Goal: Task Accomplishment & Management: Complete application form

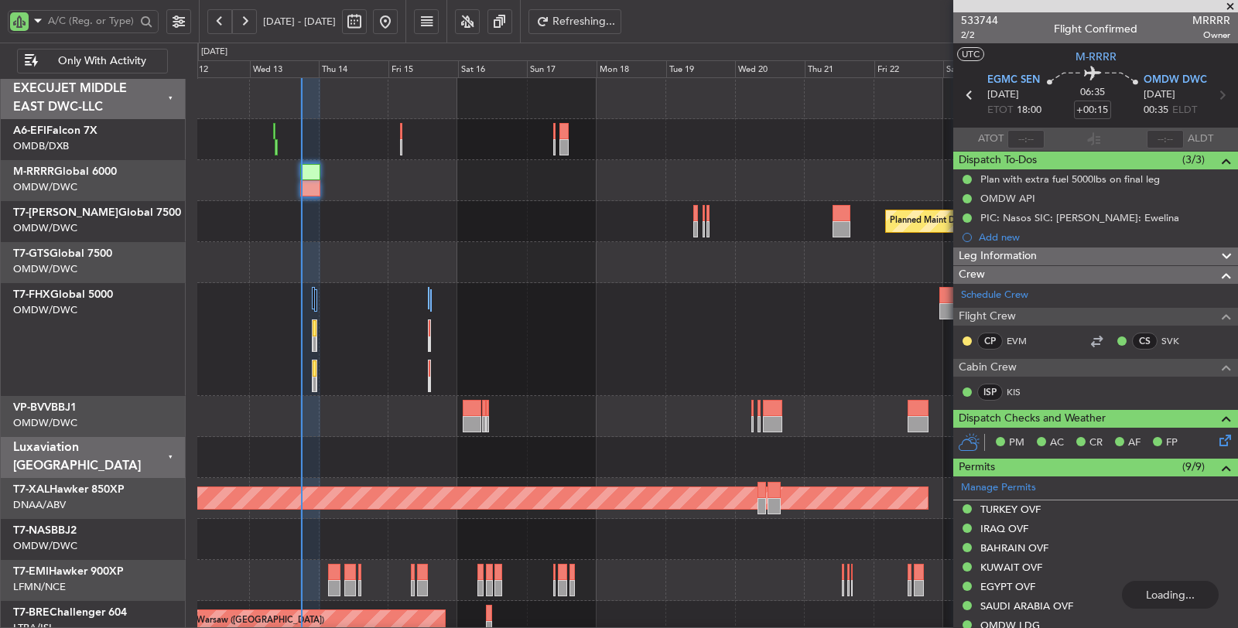
scroll to position [226, 0]
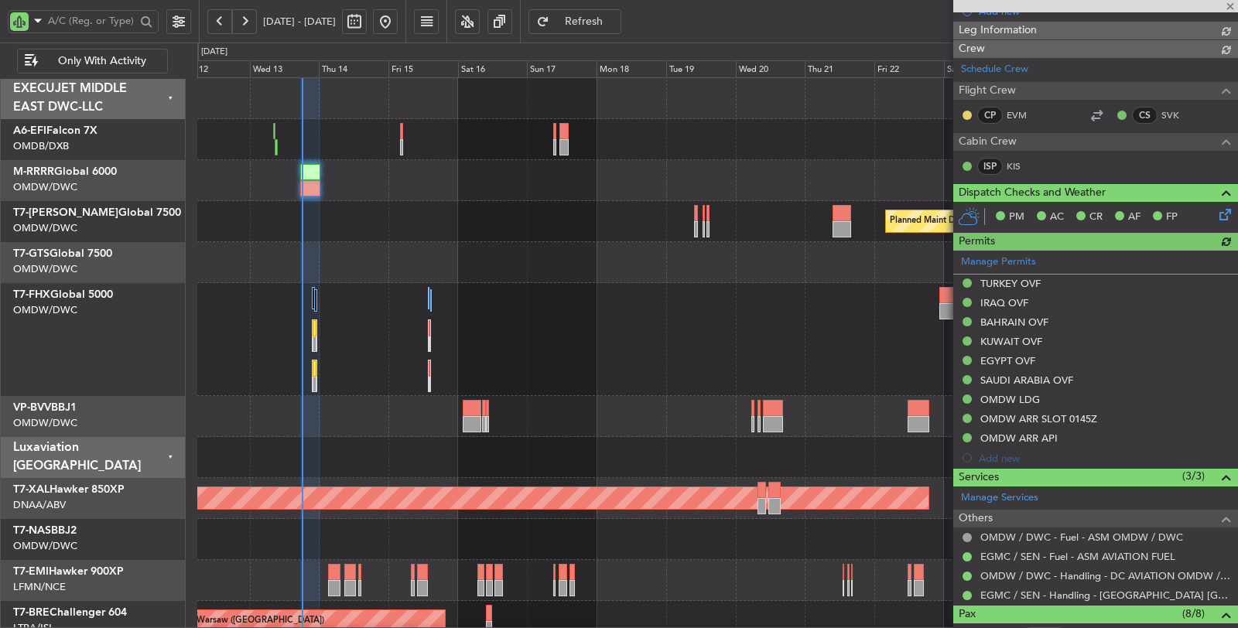
type input "[PERSON_NAME] (SYS)"
type input "6980"
type input "[PERSON_NAME] (SYS)"
type input "6980"
type input "[PERSON_NAME] (SYS)"
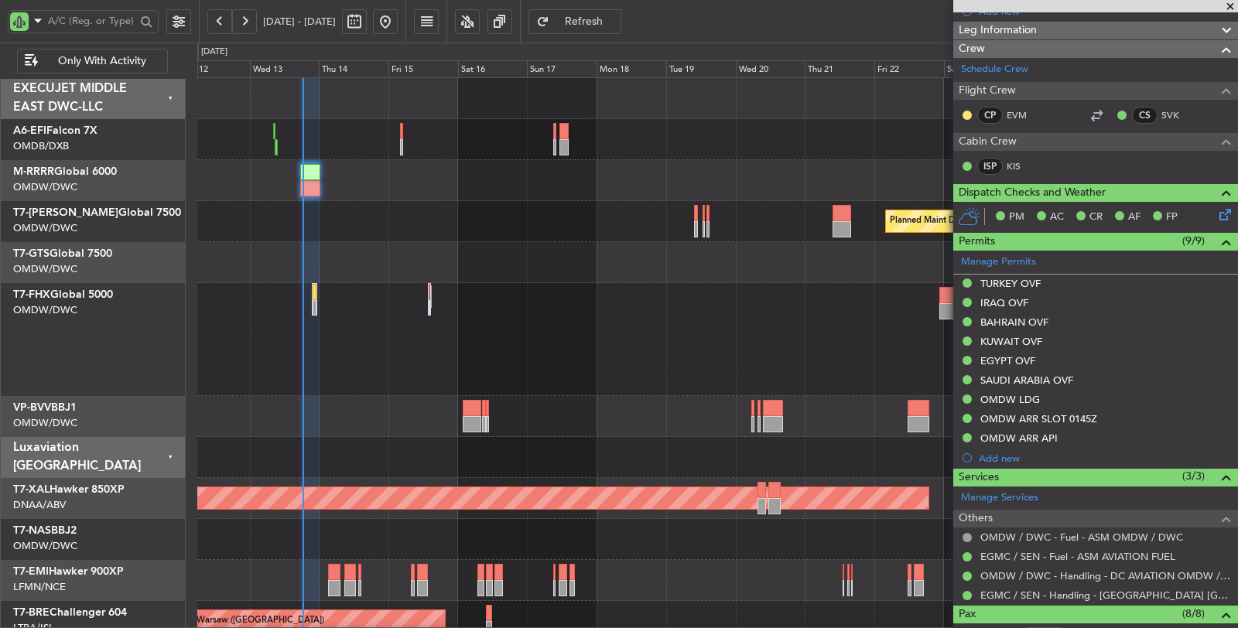
type input "6980"
type input "[PERSON_NAME] (SYS)"
type input "6980"
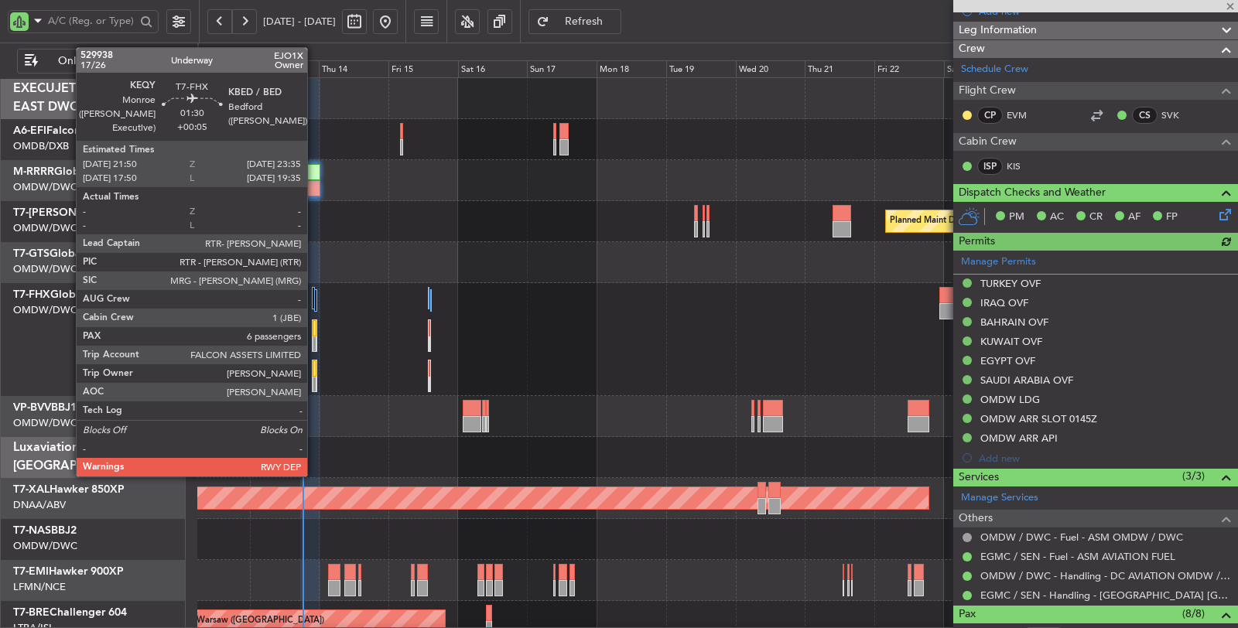
click at [315, 381] on div at bounding box center [315, 385] width 4 height 16
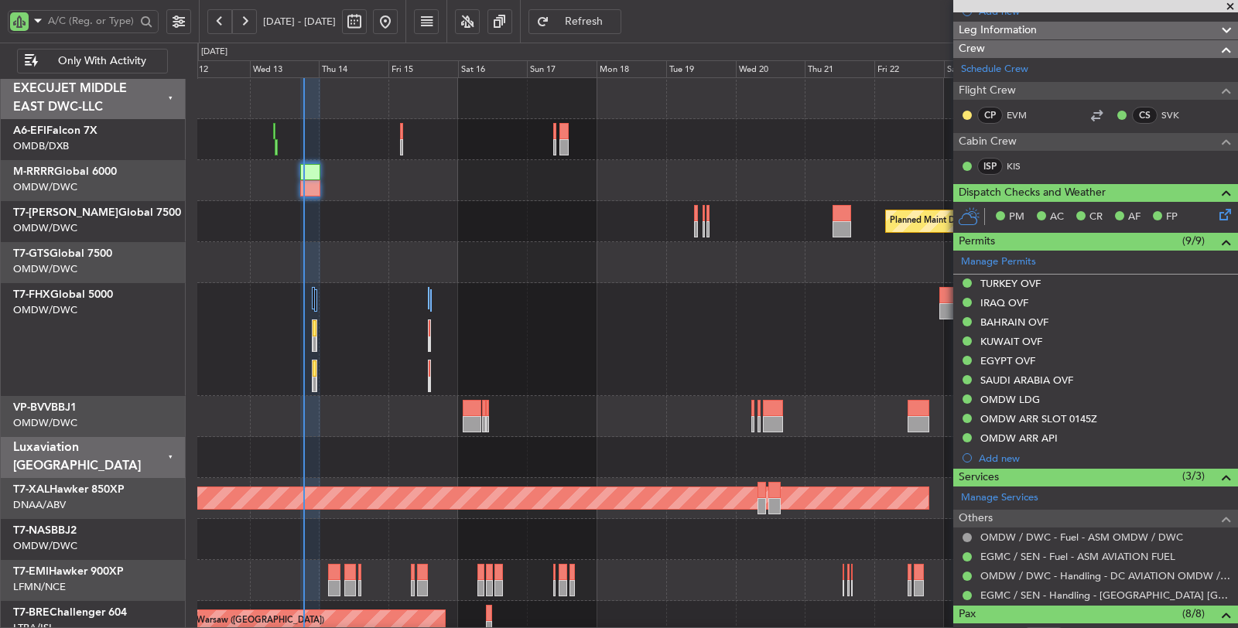
type input "[PERSON_NAME] (SYS)"
type input "6980"
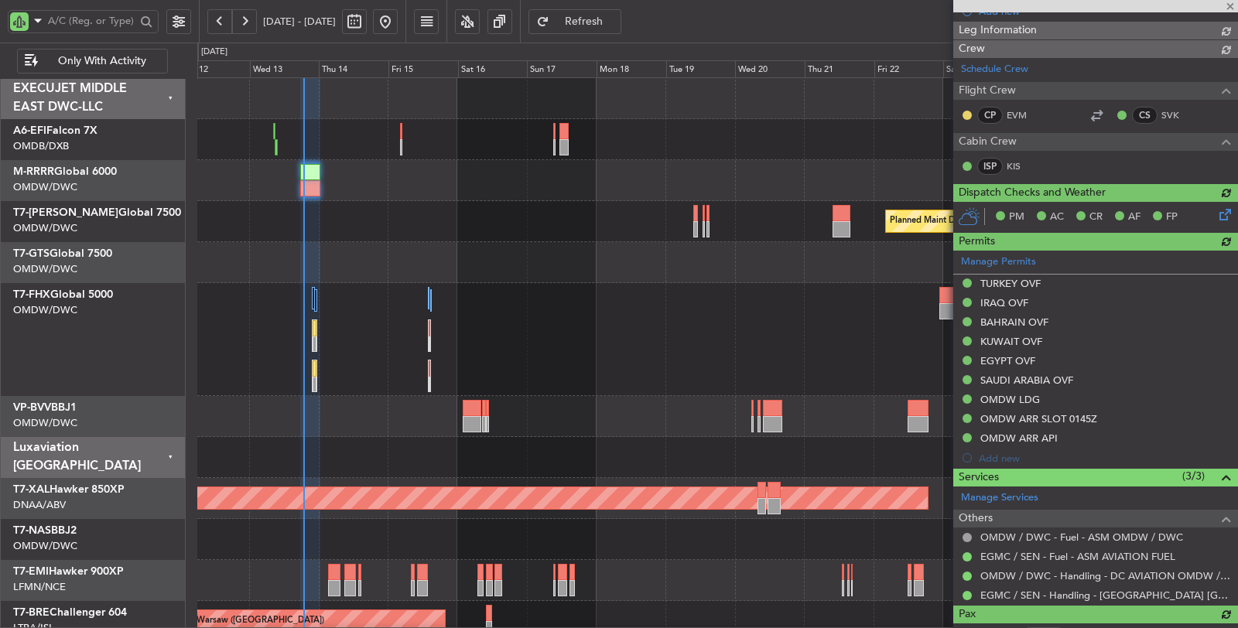
type input "[PERSON_NAME] (SYS)"
type input "6980"
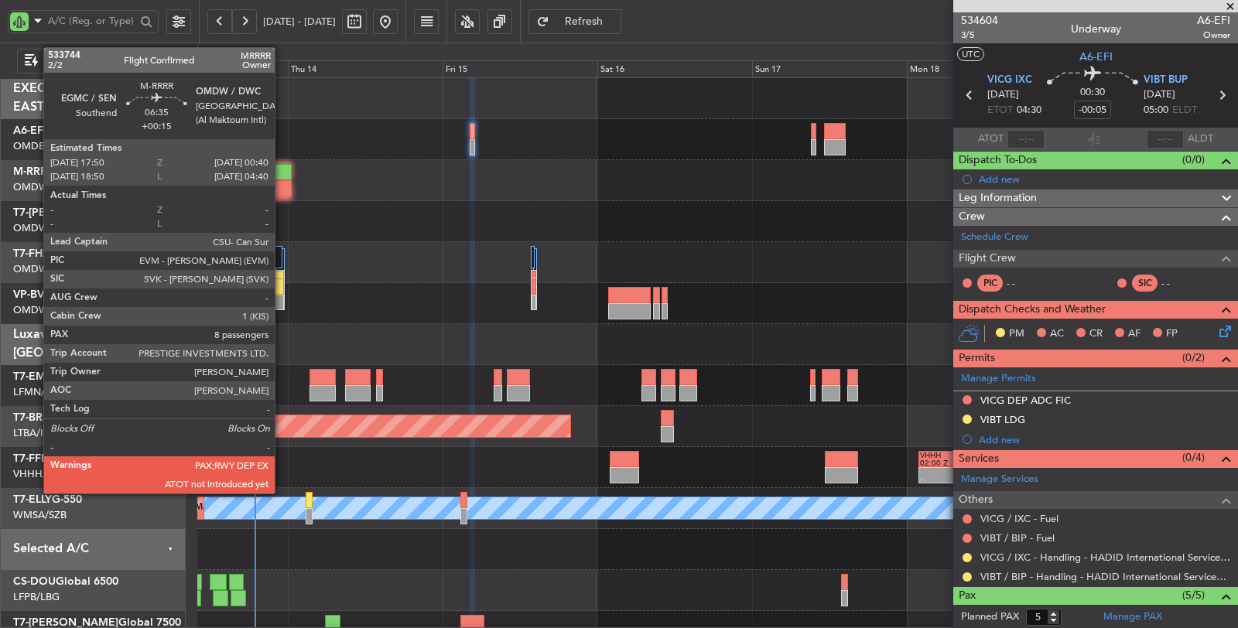
click at [282, 185] on div at bounding box center [270, 188] width 44 height 16
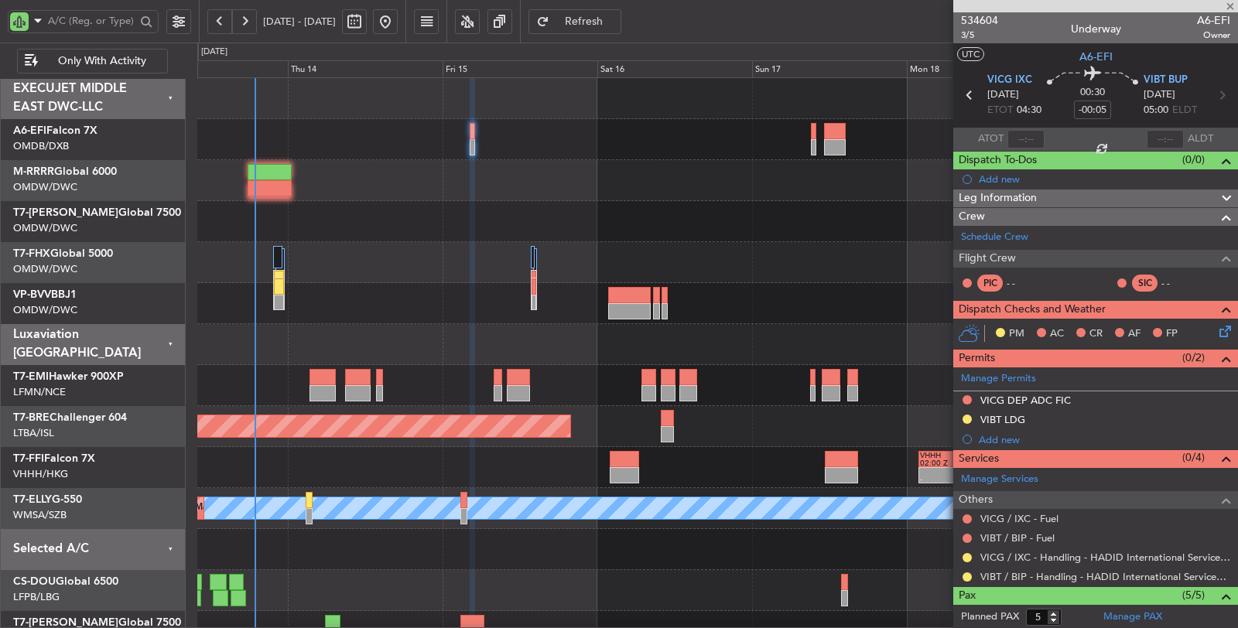
type input "+00:15"
type input "8"
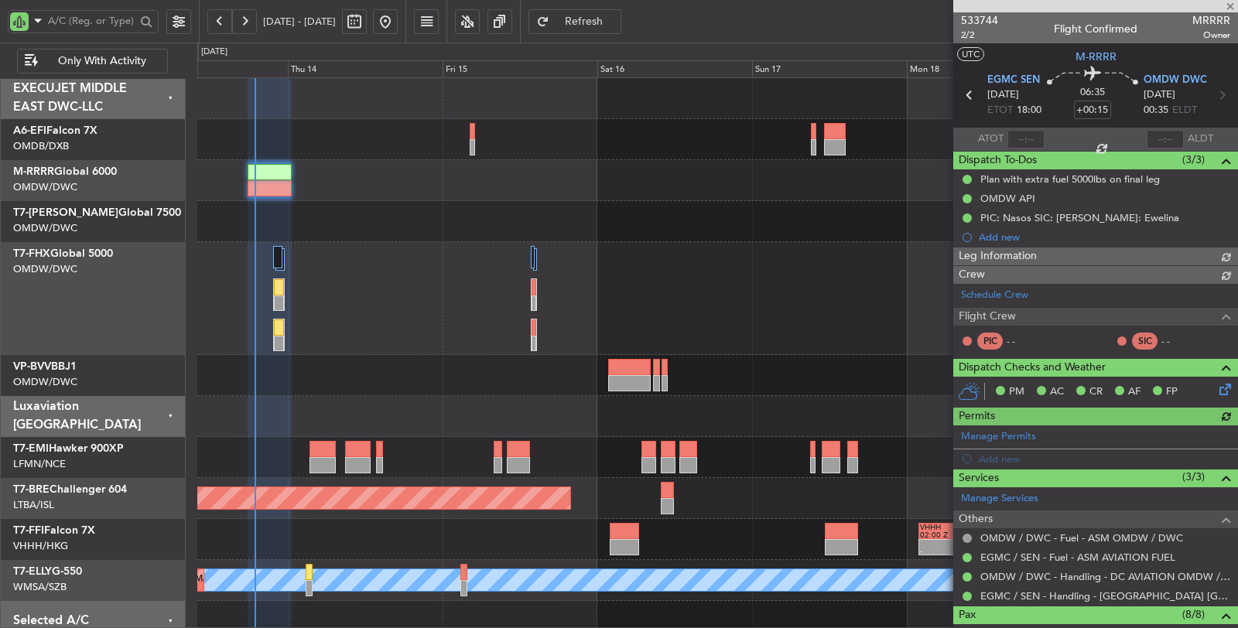
type input "[PERSON_NAME] (SYS)"
type input "6980"
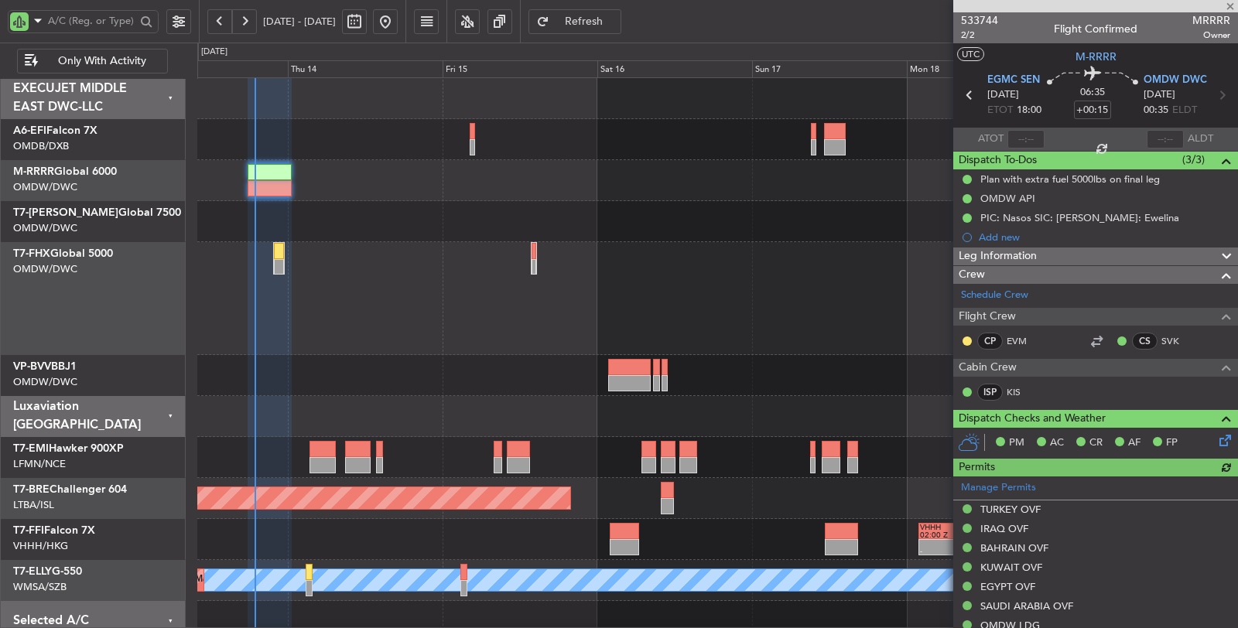
type input "[PERSON_NAME] (SYS)"
type input "6980"
type input "[PERSON_NAME] (SYS)"
type input "6980"
type input "[PERSON_NAME] (SYS)"
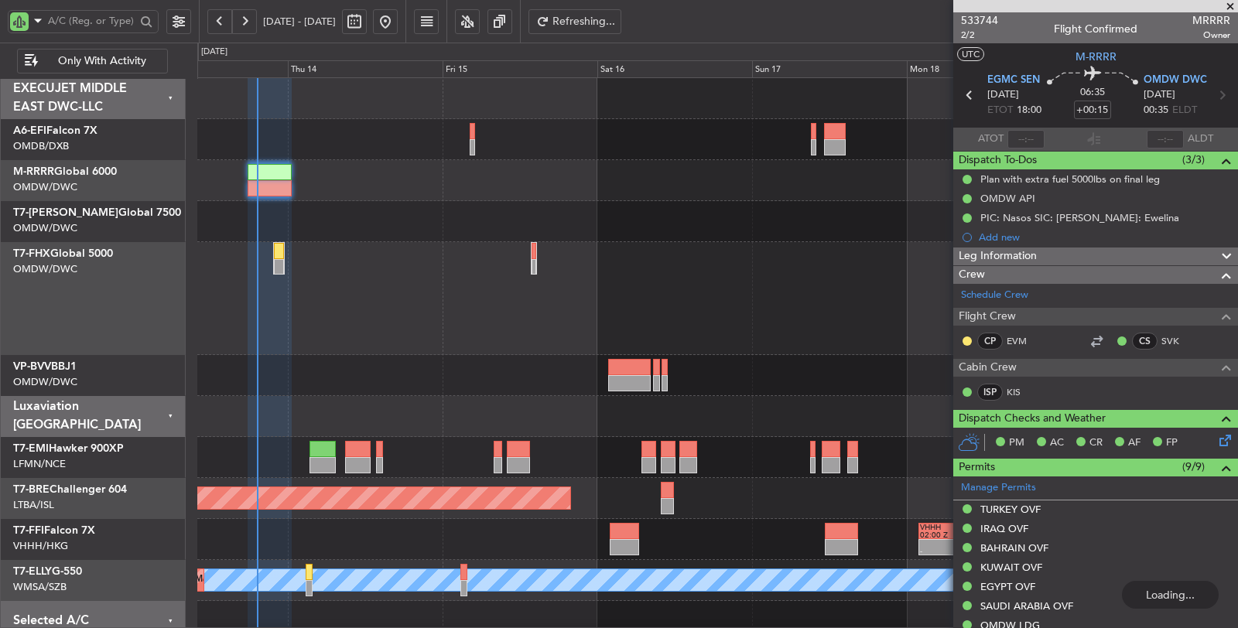
type input "6980"
type input "[PERSON_NAME] (SYS)"
type input "6980"
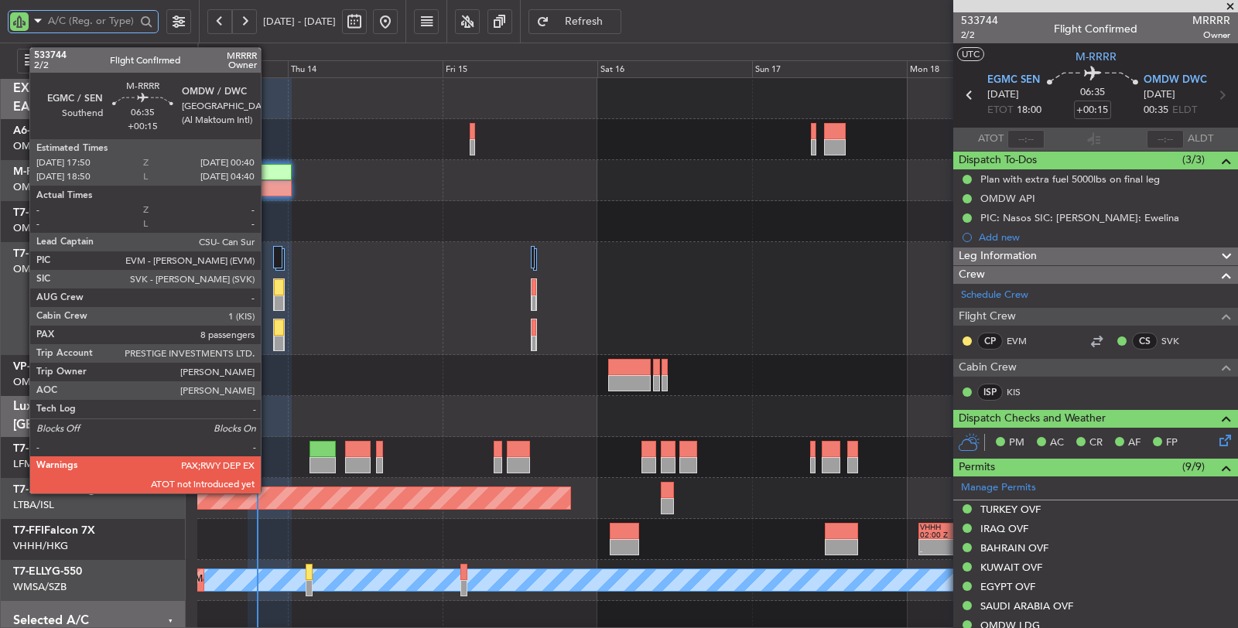
click at [267, 171] on div at bounding box center [270, 172] width 44 height 16
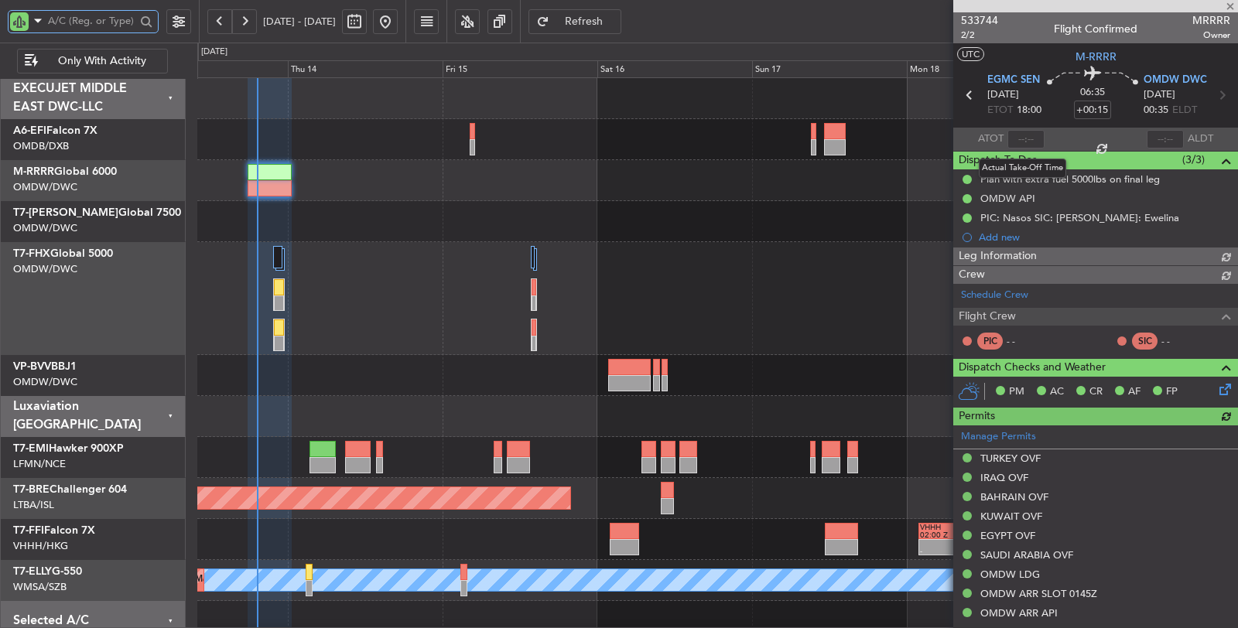
type input "[PERSON_NAME] (SYS)"
type input "6980"
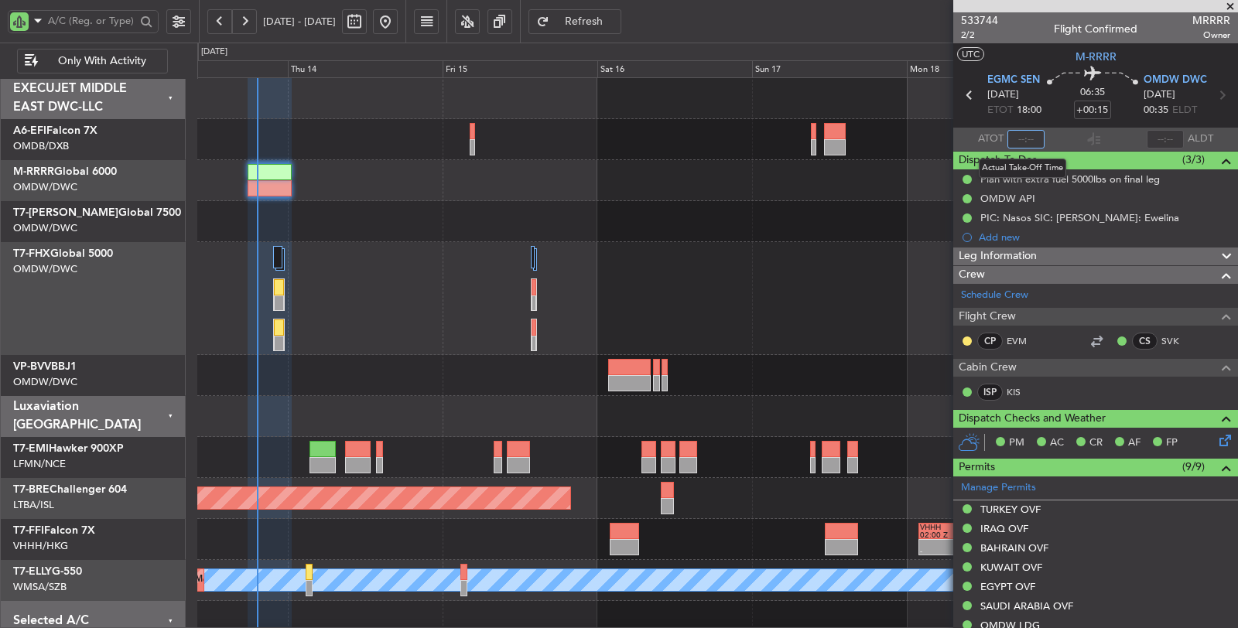
click at [1023, 137] on input "text" at bounding box center [1026, 139] width 37 height 19
type input "19:12"
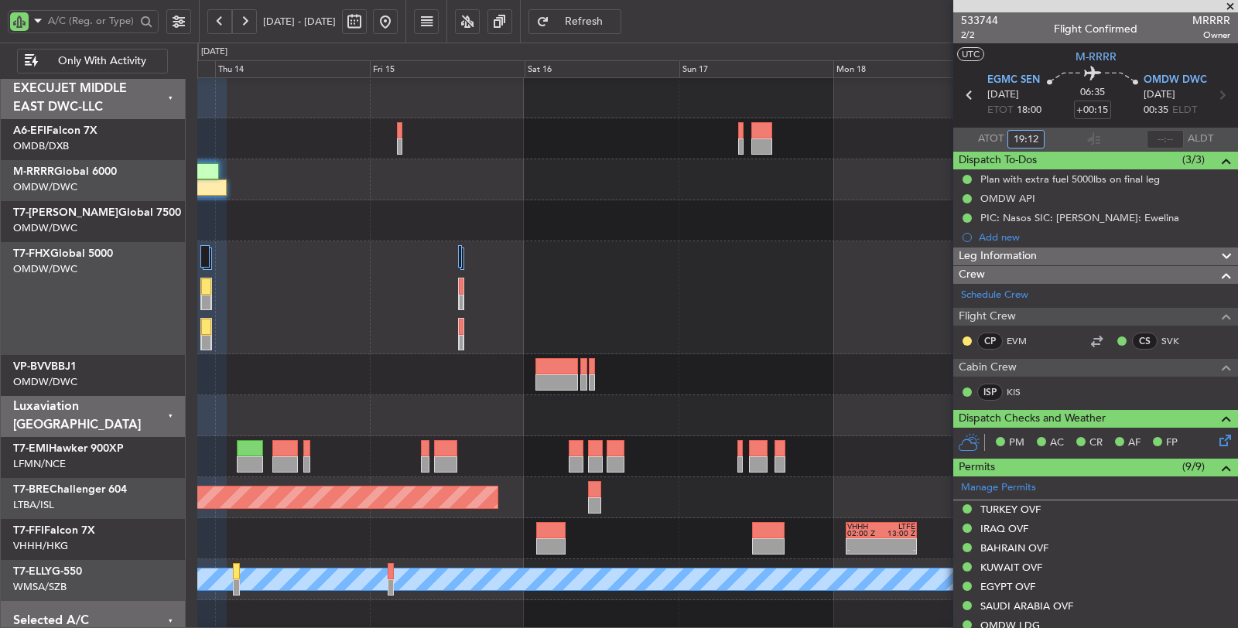
scroll to position [1, 0]
click at [327, 304] on div at bounding box center [717, 297] width 1040 height 113
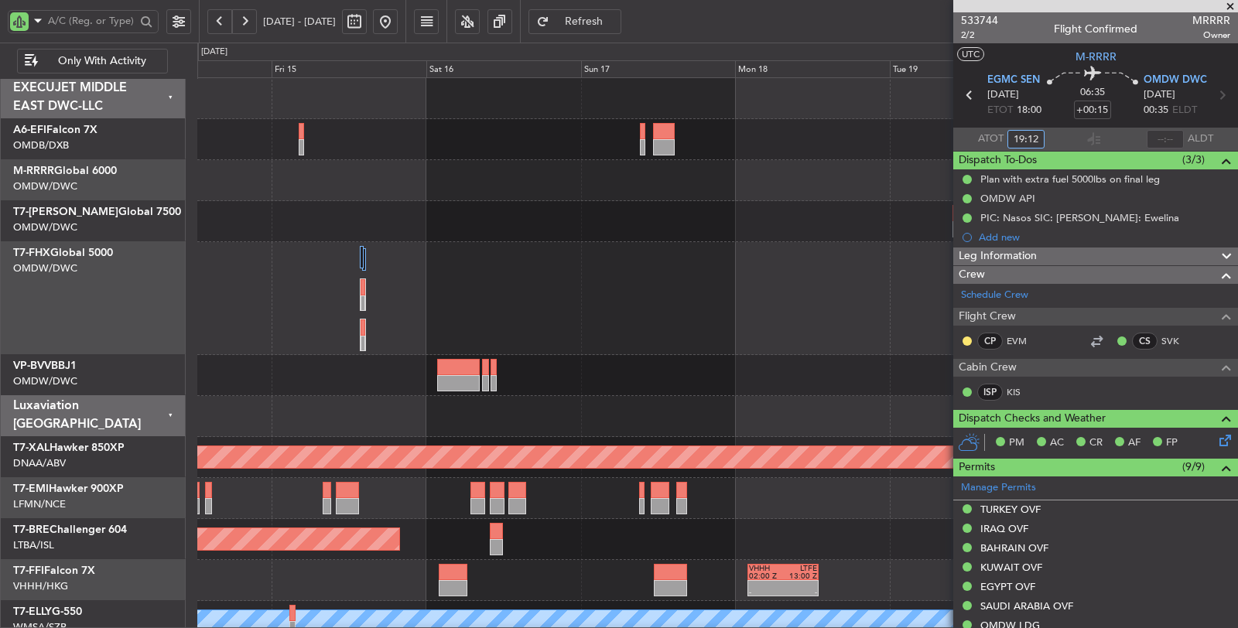
click at [513, 278] on div at bounding box center [717, 298] width 1041 height 113
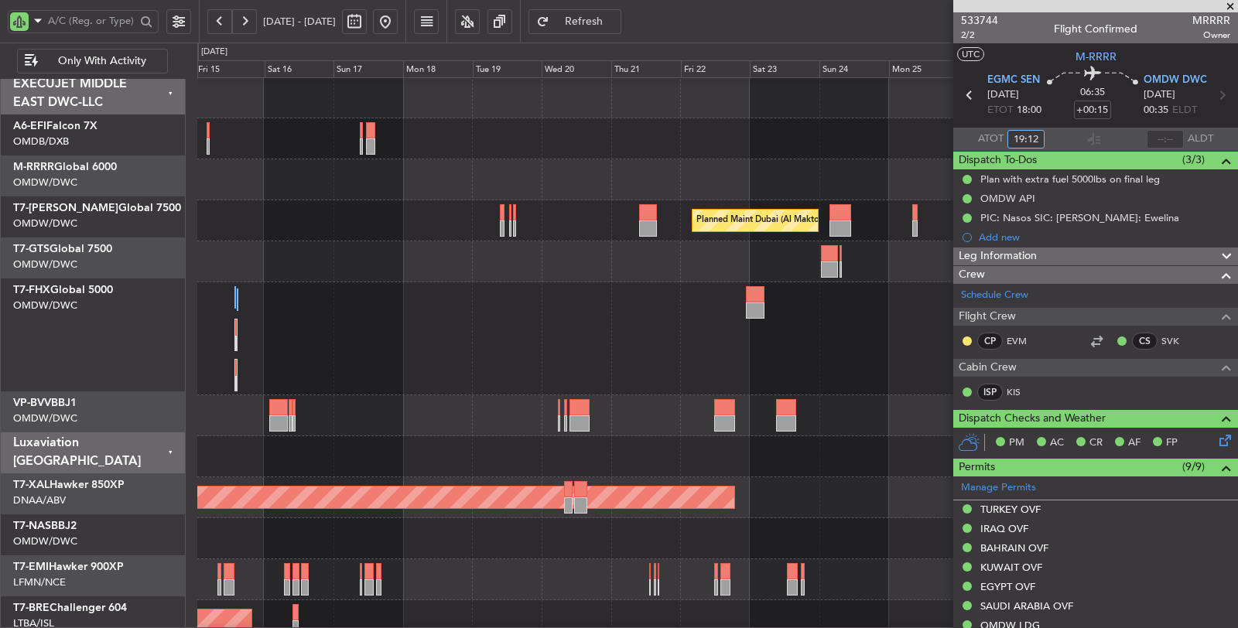
scroll to position [0, 0]
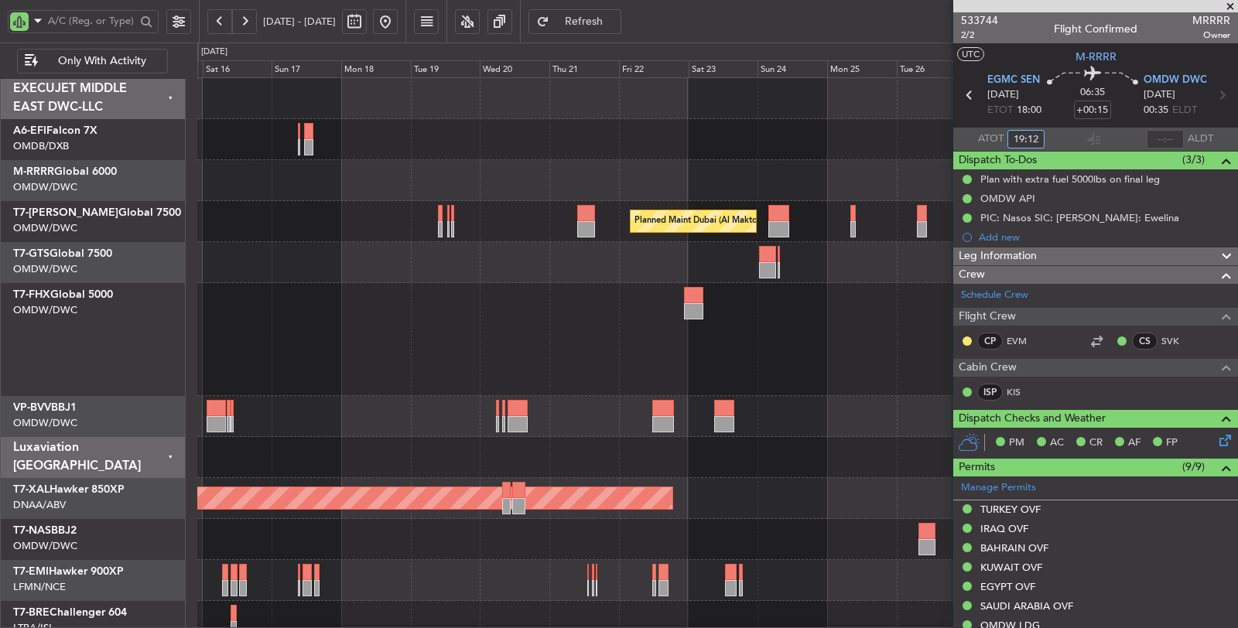
click at [585, 323] on div at bounding box center [717, 339] width 1041 height 113
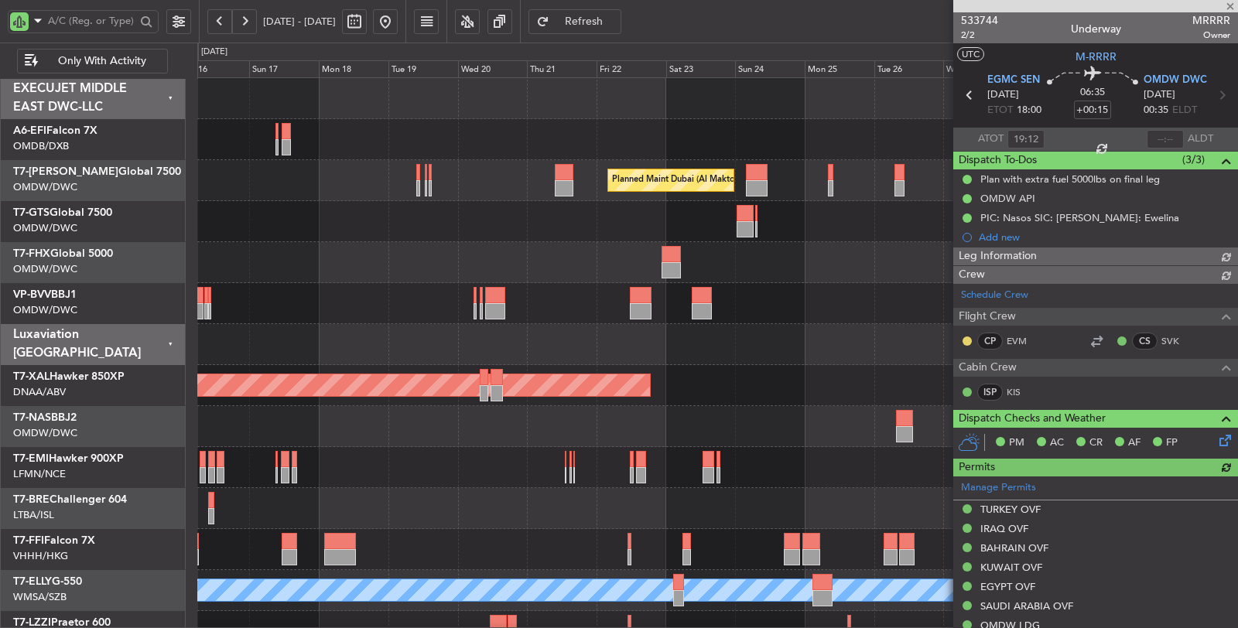
type input "[PERSON_NAME] (SYS)"
type input "6980"
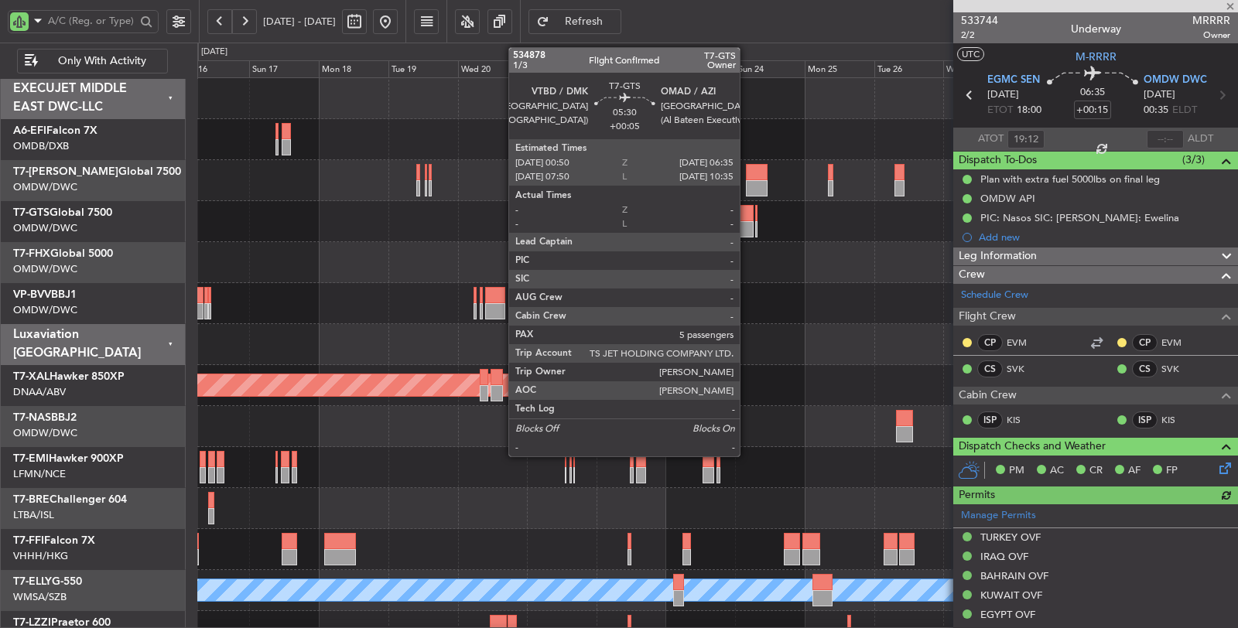
click at [748, 226] on div at bounding box center [745, 229] width 17 height 16
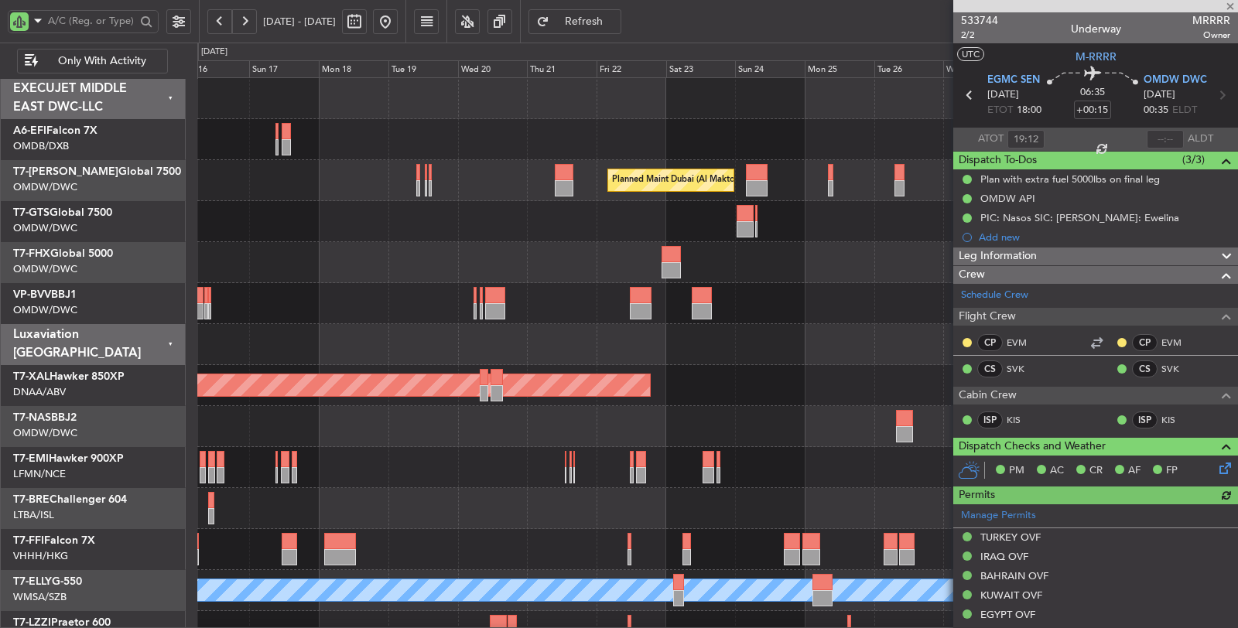
click at [748, 226] on div at bounding box center [745, 229] width 17 height 16
type input "+00:05"
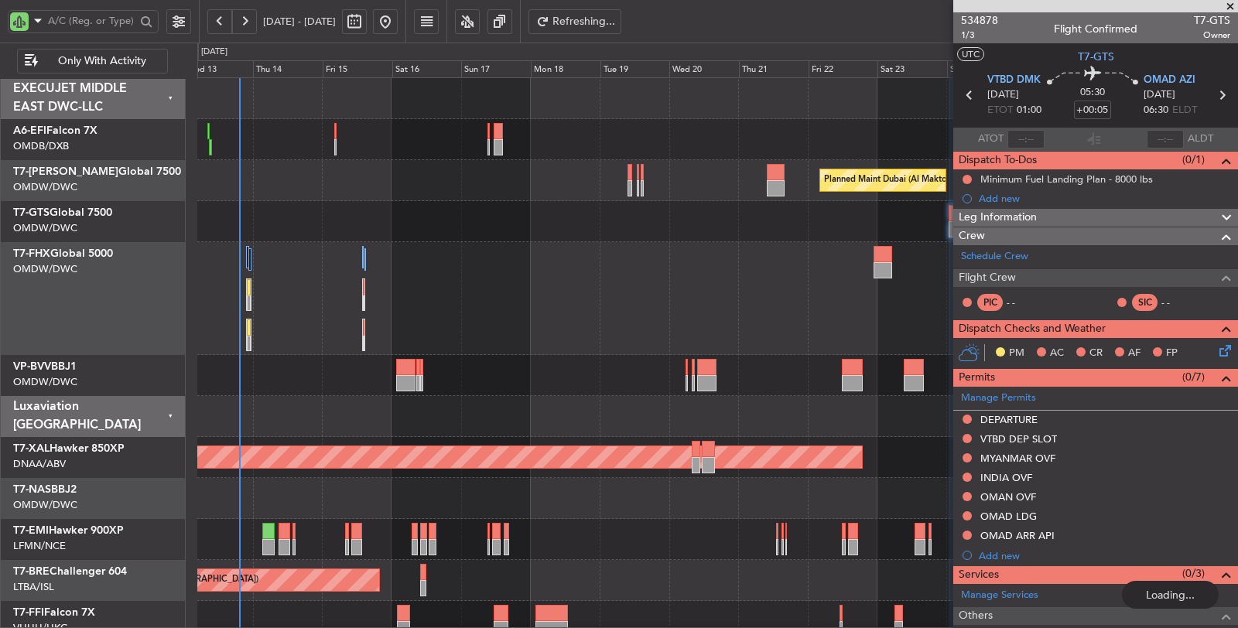
click at [598, 234] on div "Unplanned Maint [GEOGRAPHIC_DATA] (Al Maktoum Intl)" at bounding box center [717, 221] width 1040 height 41
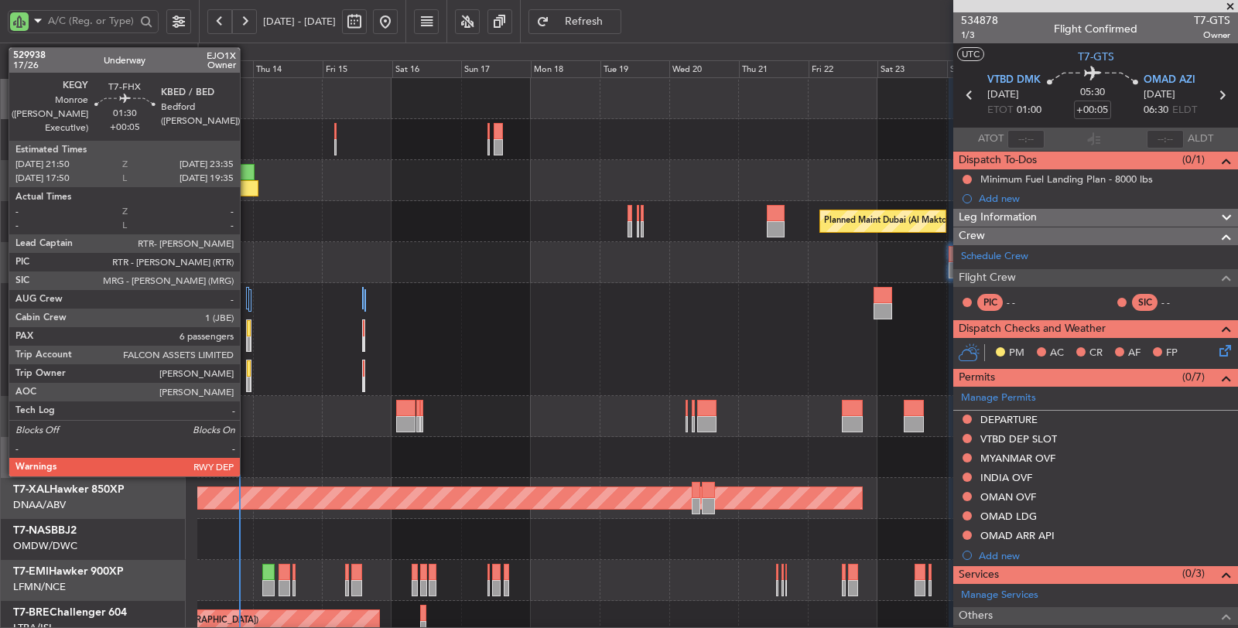
click at [248, 370] on div at bounding box center [249, 369] width 4 height 16
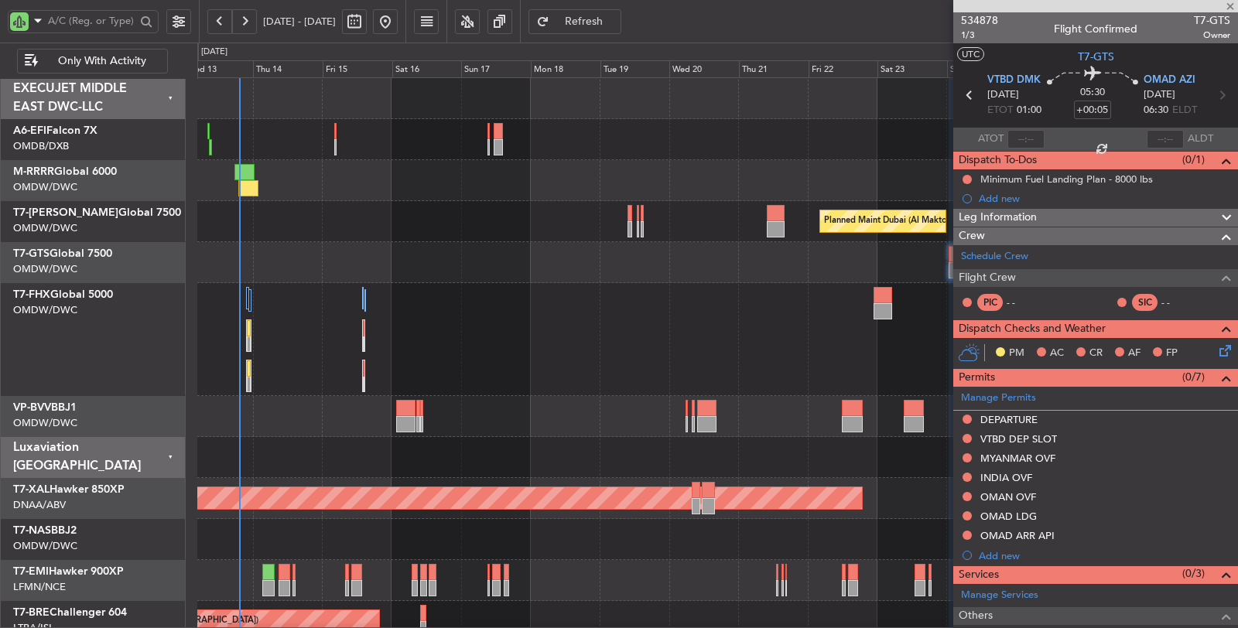
type input "6"
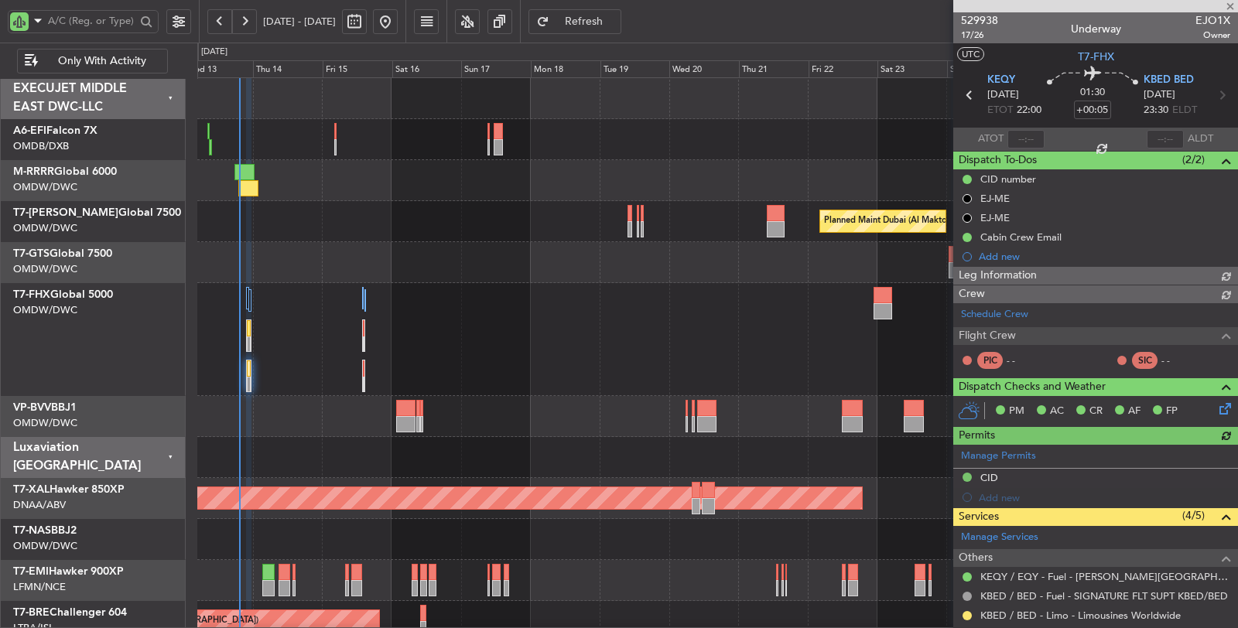
type input "[PERSON_NAME] (SYS)"
type input "7023"
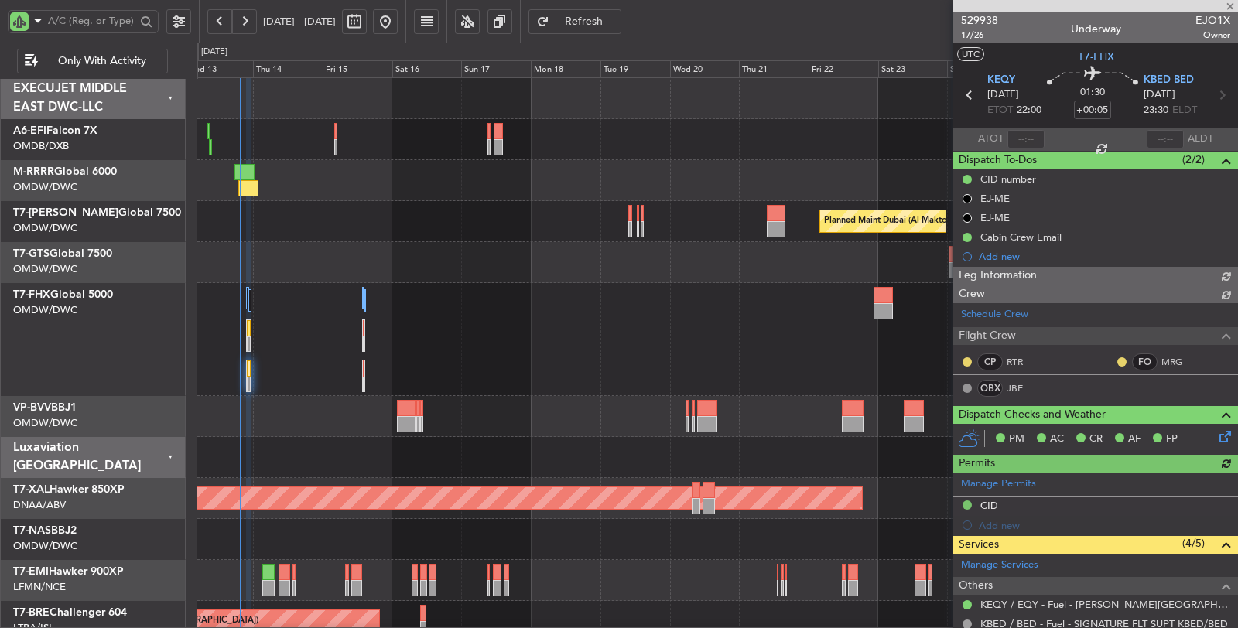
type input "[PERSON_NAME] (SYS)"
type input "7023"
